Goal: Information Seeking & Learning: Check status

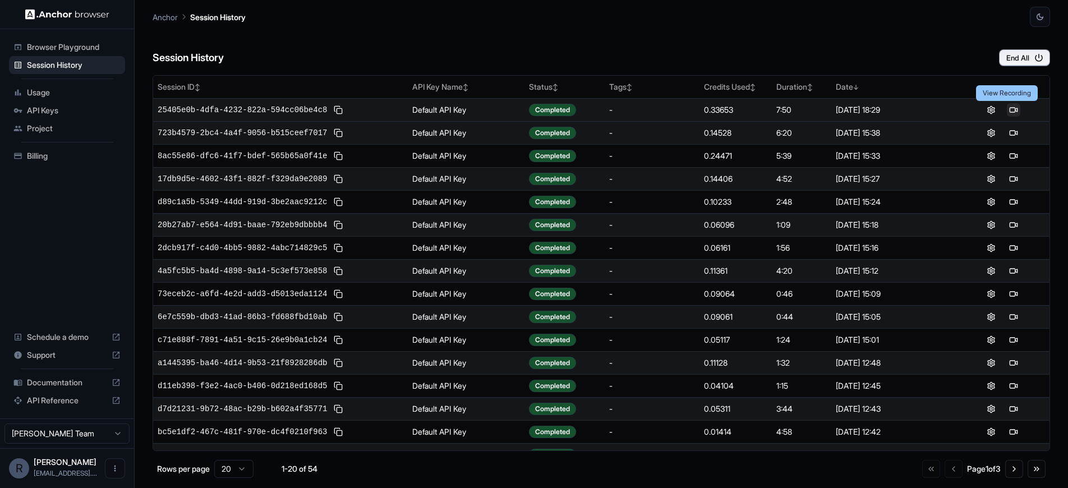
click at [1010, 107] on button at bounding box center [1013, 109] width 13 height 13
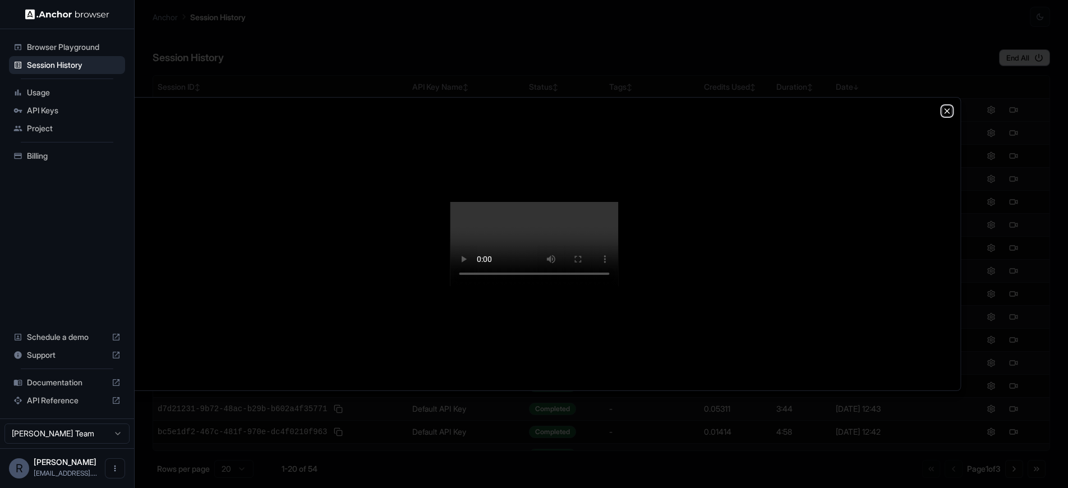
click at [948, 109] on icon "button" at bounding box center [947, 111] width 4 height 4
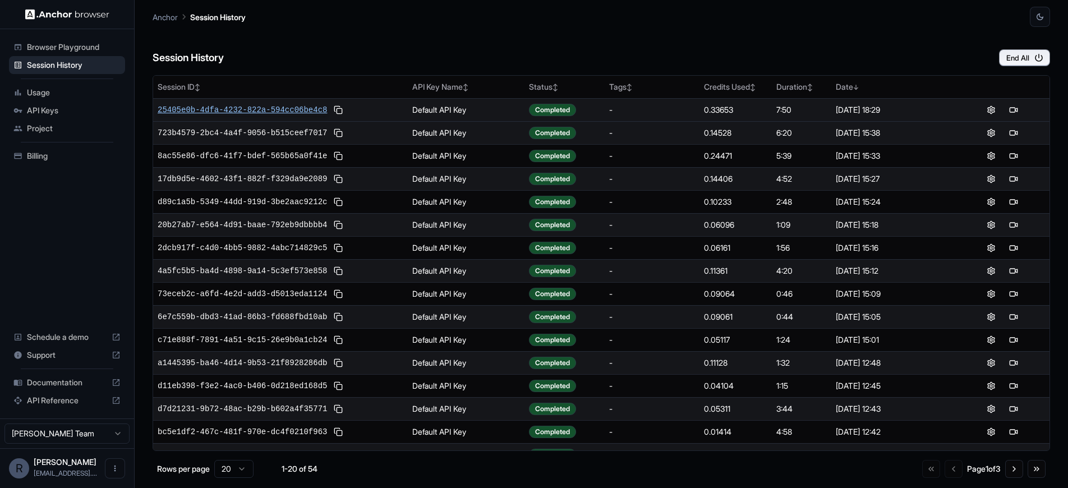
click at [224, 111] on span "25405e0b-4dfa-4232-822a-594cc06be4c8" at bounding box center [242, 109] width 169 height 11
click at [998, 111] on button at bounding box center [1002, 109] width 13 height 13
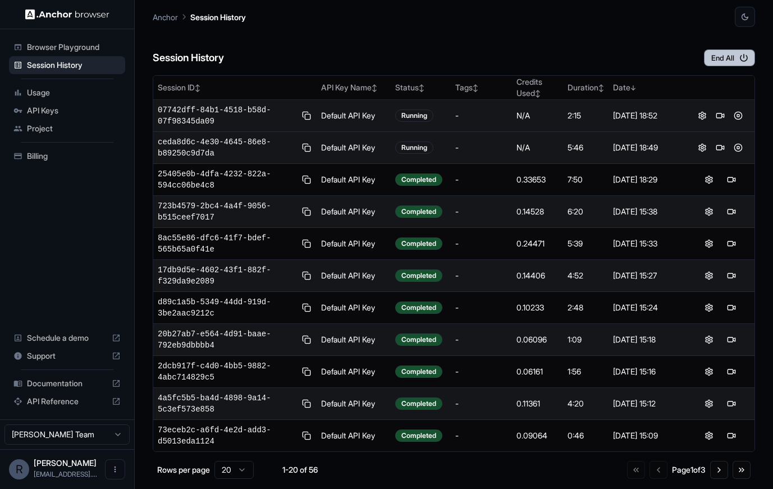
click at [730, 57] on button "End All" at bounding box center [729, 57] width 51 height 17
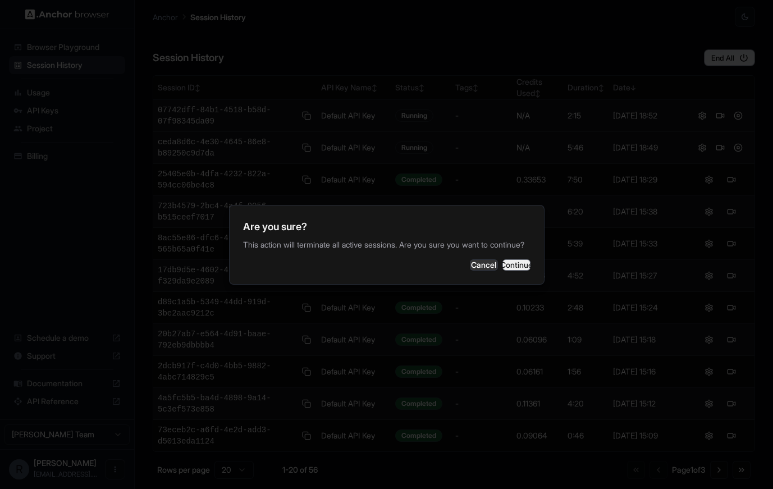
click at [505, 270] on button "Continue" at bounding box center [516, 264] width 28 height 11
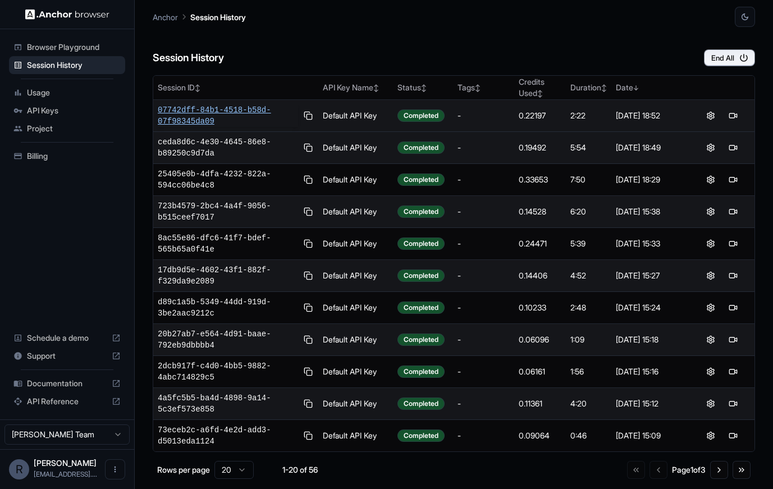
click at [249, 111] on span "07742dff-84b1-4518-b58d-07f98345da09" at bounding box center [228, 115] width 140 height 22
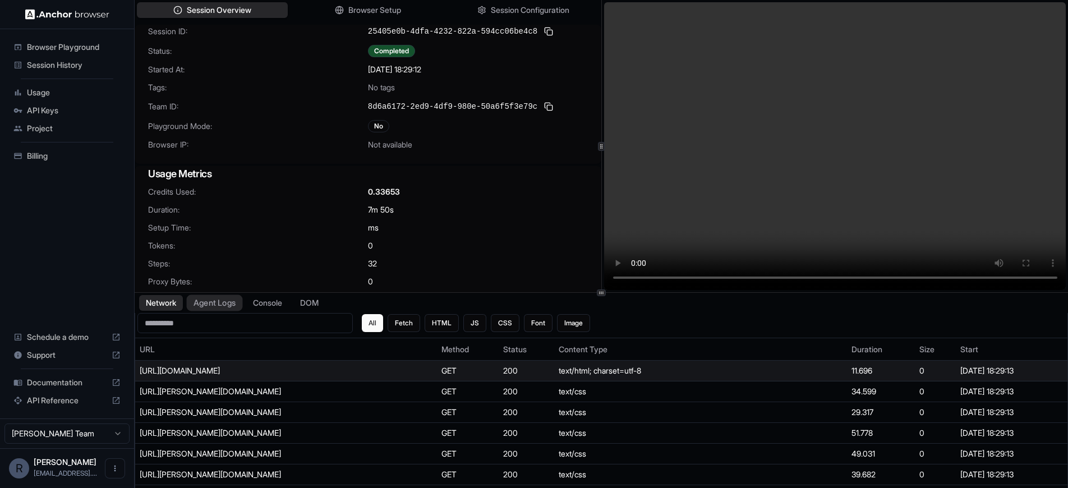
click at [219, 305] on button "Agent Logs" at bounding box center [215, 303] width 56 height 16
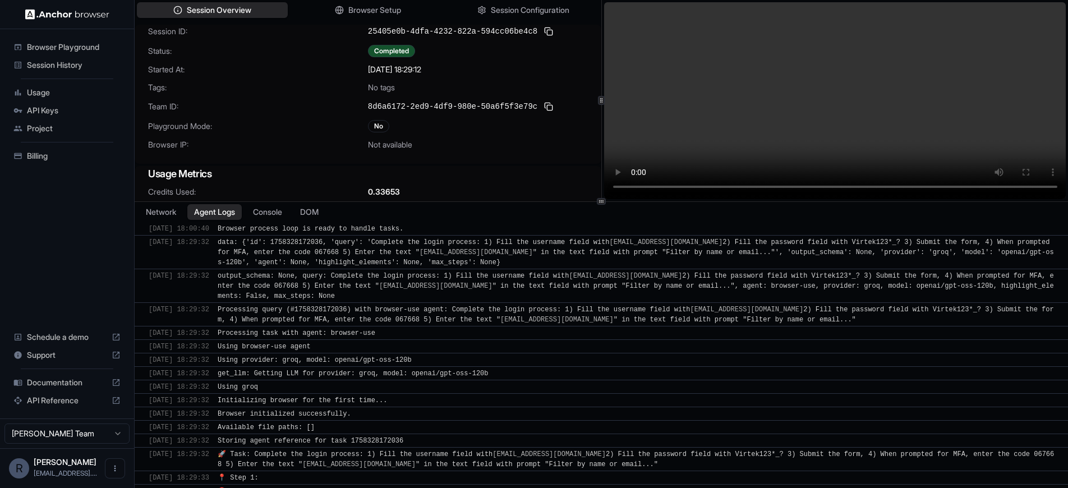
click at [485, 201] on div at bounding box center [602, 201] width 934 height 1
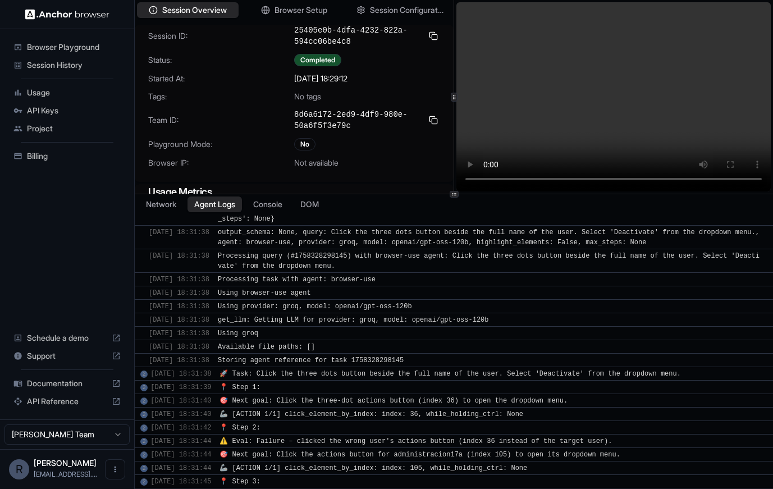
scroll to position [4240, 0]
